Goal: Information Seeking & Learning: Find specific fact

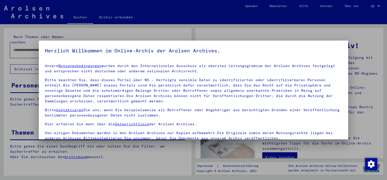
scroll to position [43, 0]
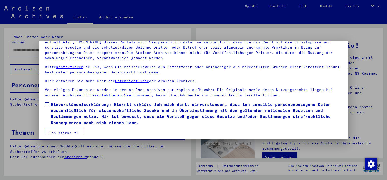
click at [47, 106] on label "Einverständniserklärung: Hiermit erkläre ich mich damit einverstanden, dass ich…" at bounding box center [194, 113] width 298 height 24
click at [54, 131] on button "Ich stimme zu" at bounding box center [64, 133] width 38 height 10
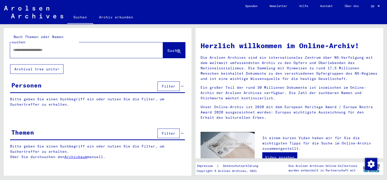
click at [69, 47] on input "text" at bounding box center [80, 49] width 135 height 5
type input "**********"
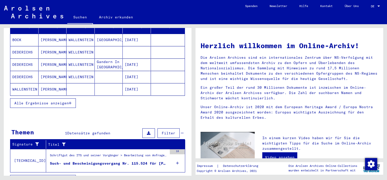
scroll to position [78, 0]
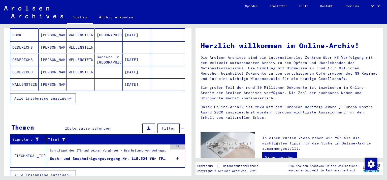
click at [78, 156] on div "Such- und Bescheinigungsvorgang Nr. 115.524 für [PERSON_NAME] geboren [DEMOGRAP…" at bounding box center [109, 158] width 118 height 5
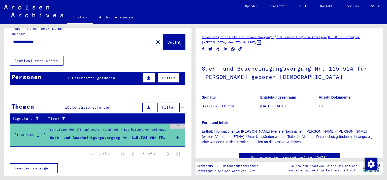
scroll to position [2, 0]
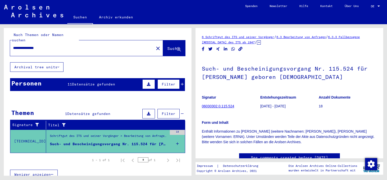
drag, startPoint x: 378, startPoint y: 40, endPoint x: 378, endPoint y: 82, distance: 42.1
click at [378, 82] on yv-its-full-details "6 Schriftgut des ITS und seiner Vorgänger / 6.3 Bearbeitung von Anfragen / 6.3.…" at bounding box center [290, 103] width 188 height 138
click at [362, 45] on div "6 Schriftgut des ITS und seiner Vorgänger / 6.3 Bearbeitung von Anfragen / 6.3.…" at bounding box center [289, 39] width 175 height 11
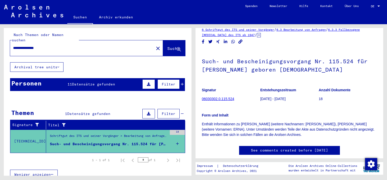
scroll to position [4, 0]
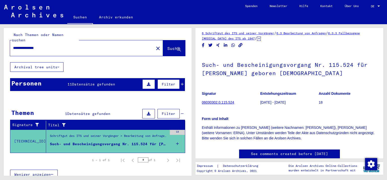
click at [211, 102] on link "06030302.0.115.524" at bounding box center [218, 102] width 32 height 4
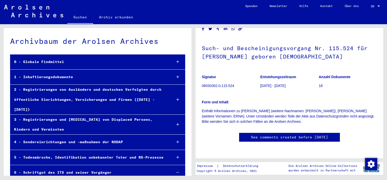
scroll to position [17, 0]
